Goal: Check status: Check status

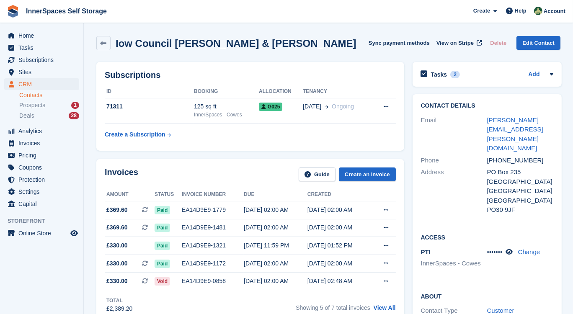
scroll to position [114, 0]
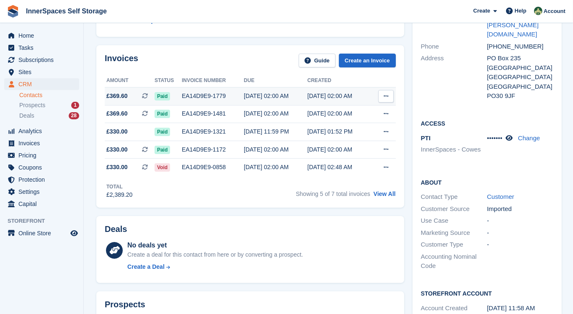
click at [231, 95] on div "EA14D9E9-1779" at bounding box center [213, 96] width 62 height 9
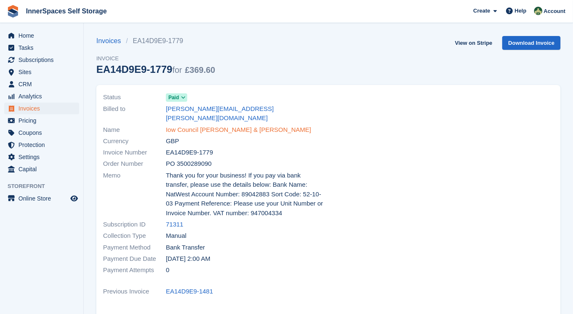
click at [204, 125] on link "Iow Council [PERSON_NAME] & [PERSON_NAME]" at bounding box center [238, 130] width 145 height 10
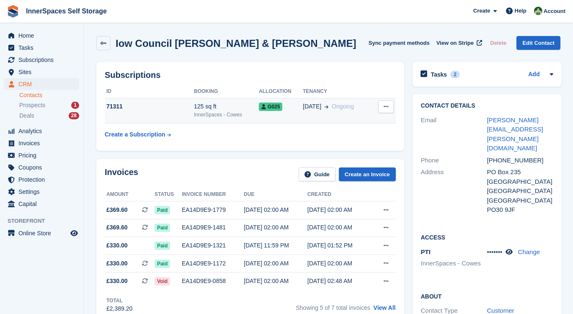
click at [158, 108] on div "71311" at bounding box center [149, 106] width 89 height 9
click at [167, 109] on div "71311" at bounding box center [149, 106] width 89 height 9
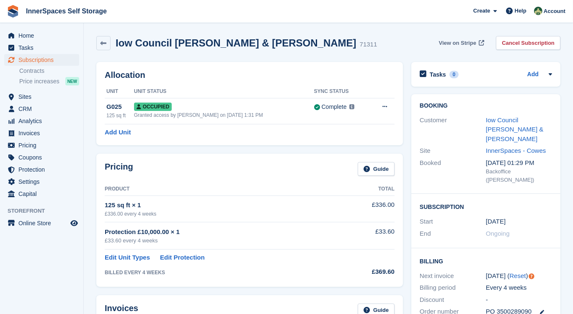
click at [469, 42] on span "View on Stripe" at bounding box center [457, 43] width 37 height 8
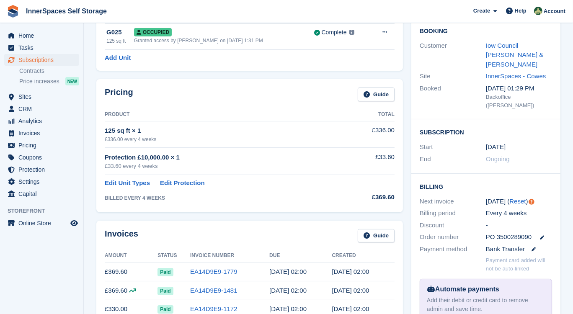
scroll to position [76, 0]
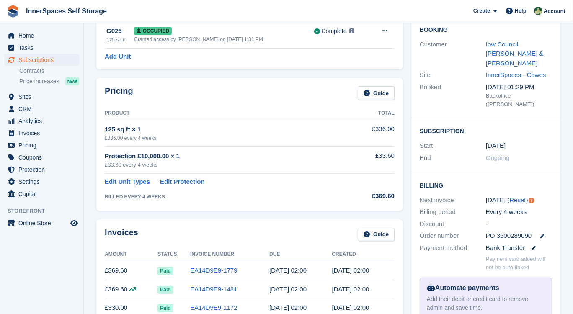
drag, startPoint x: 486, startPoint y: 220, endPoint x: 529, endPoint y: 219, distance: 42.3
click at [529, 231] on span "PO 3500289090" at bounding box center [509, 236] width 46 height 10
drag, startPoint x: 529, startPoint y: 219, endPoint x: 512, endPoint y: 217, distance: 16.9
copy span "PO 3500289090"
click at [540, 234] on icon at bounding box center [542, 236] width 4 height 4
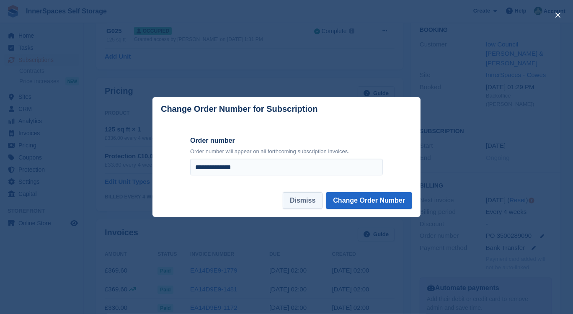
click at [298, 202] on button "Dismiss" at bounding box center [303, 200] width 40 height 17
